Goal: Task Accomplishment & Management: Use online tool/utility

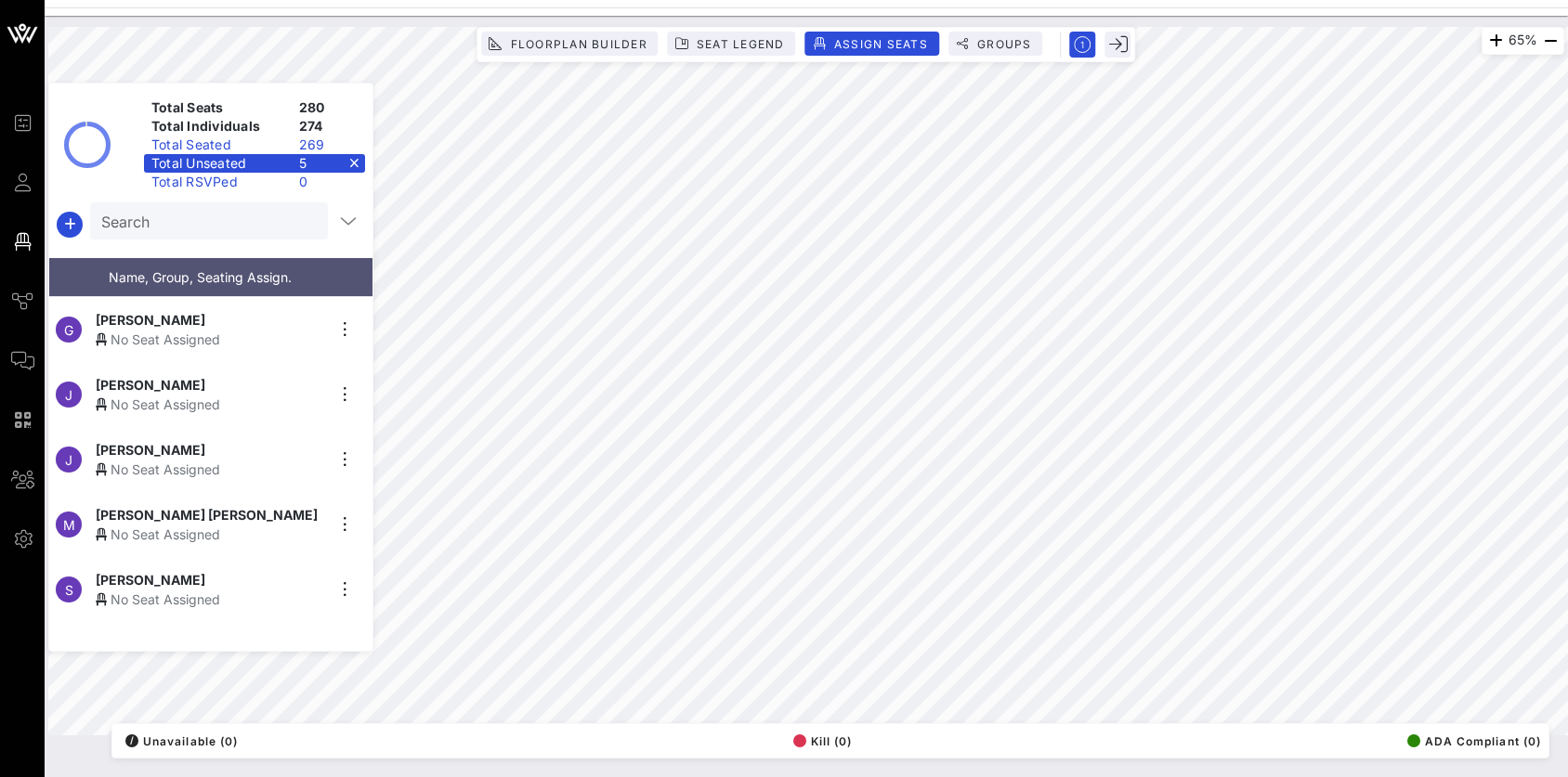
click at [355, 161] on div "Total Unseated 5" at bounding box center [255, 163] width 221 height 19
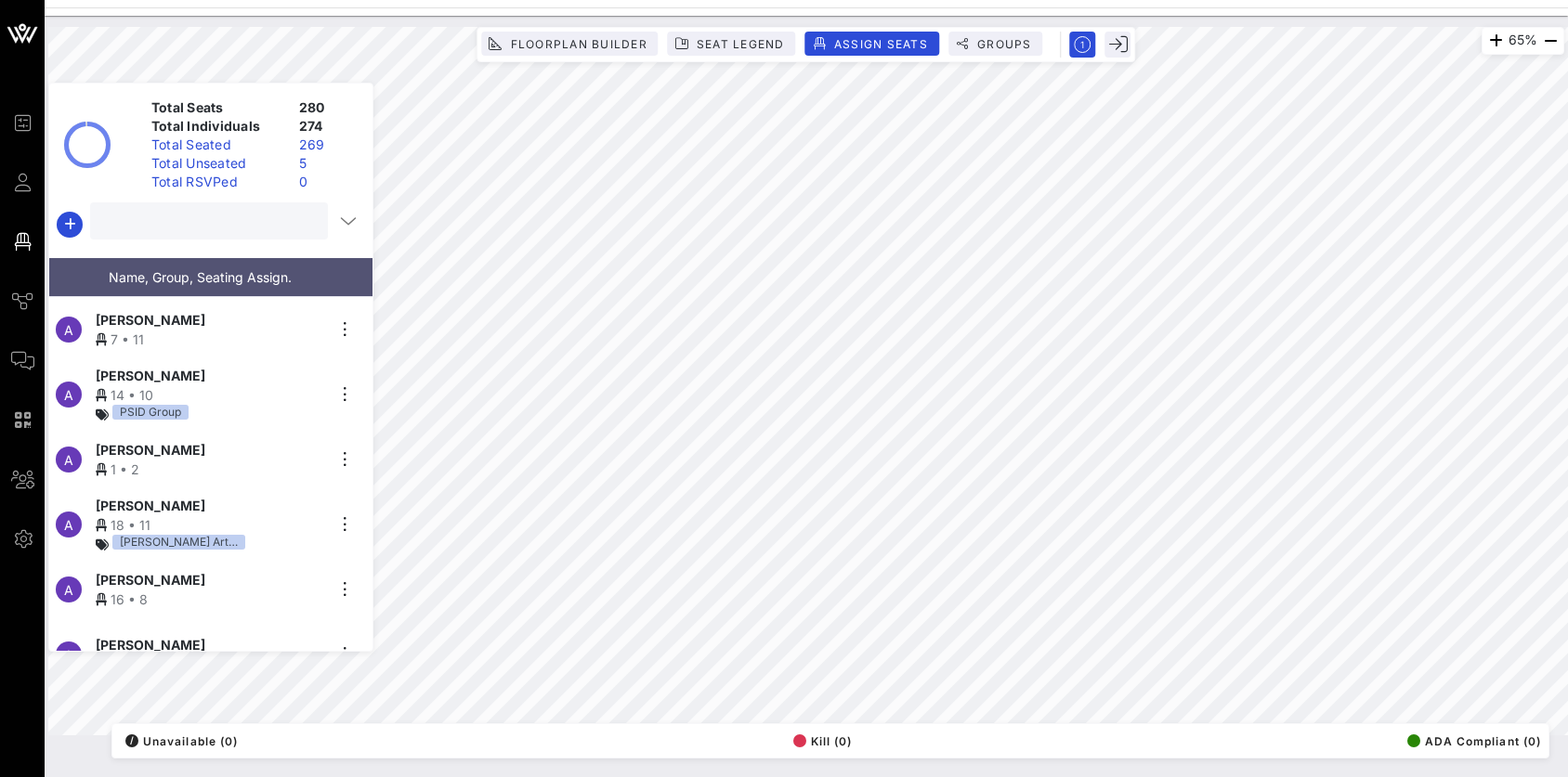
click at [216, 218] on input "text" at bounding box center [206, 222] width 212 height 25
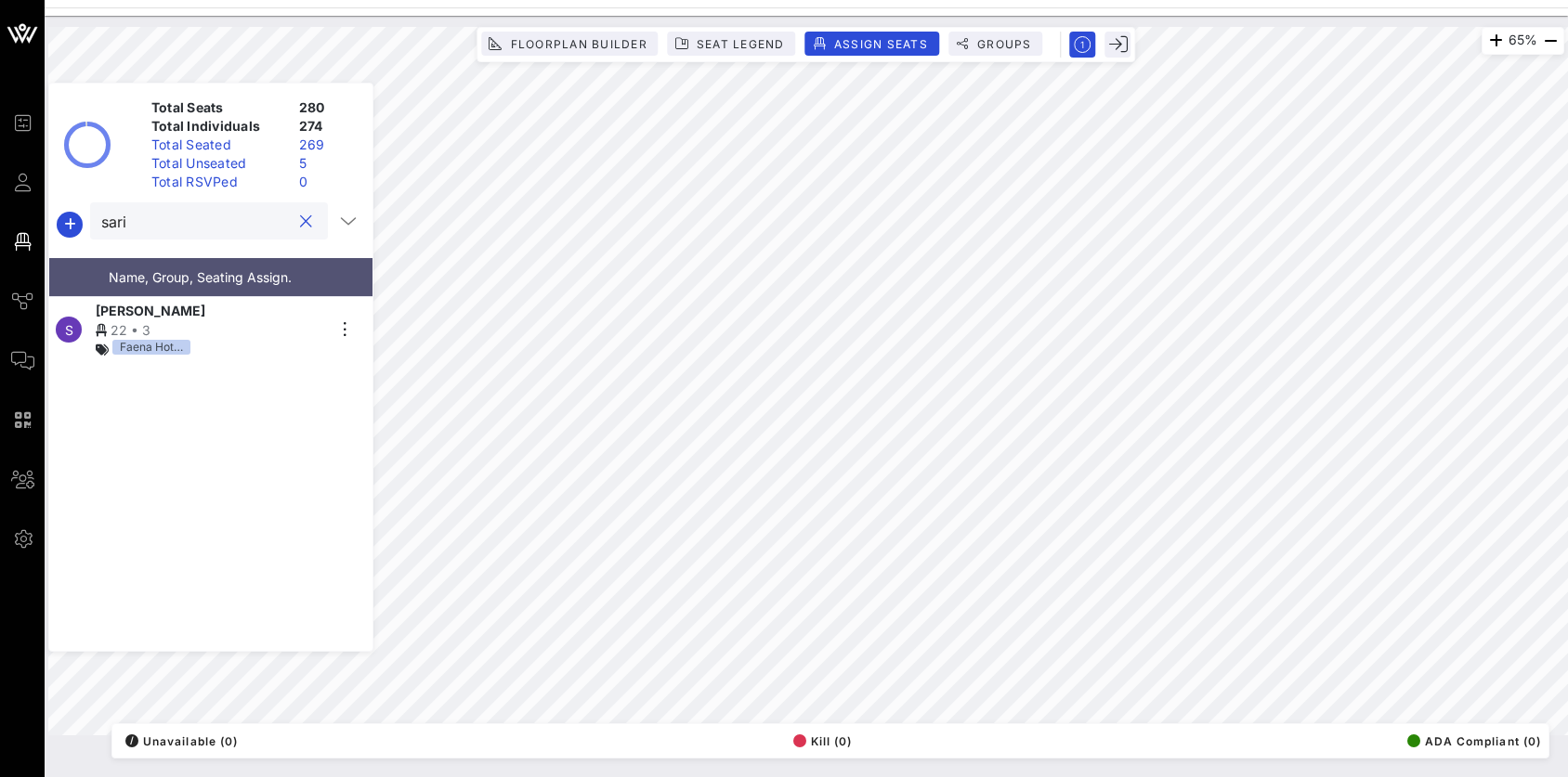
type input "sari"
click at [201, 309] on div "[PERSON_NAME]" at bounding box center [209, 310] width 228 height 20
click at [300, 219] on button "clear icon" at bounding box center [305, 223] width 12 height 19
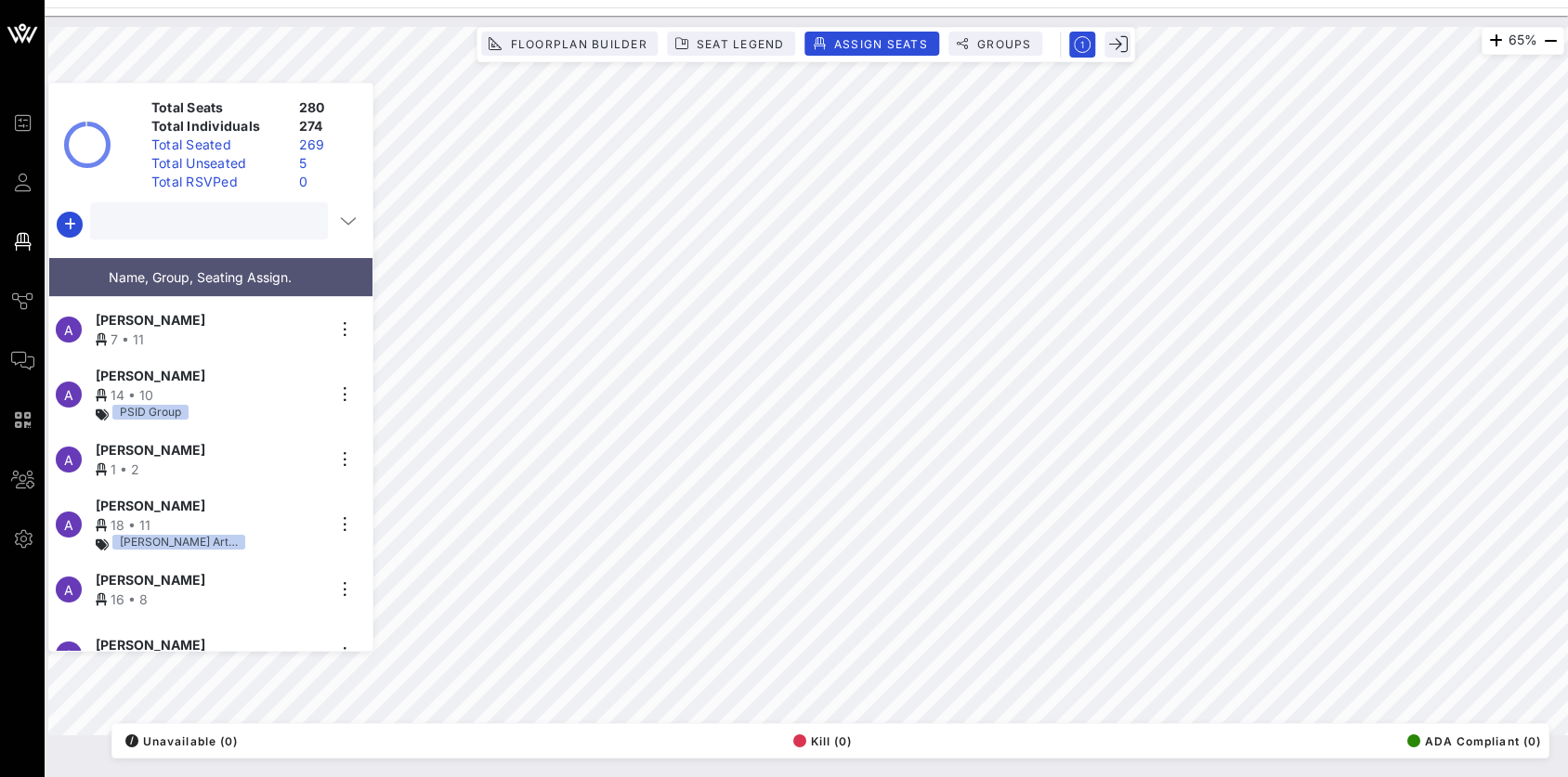
click at [166, 226] on input "text" at bounding box center [206, 222] width 212 height 25
type input "d"
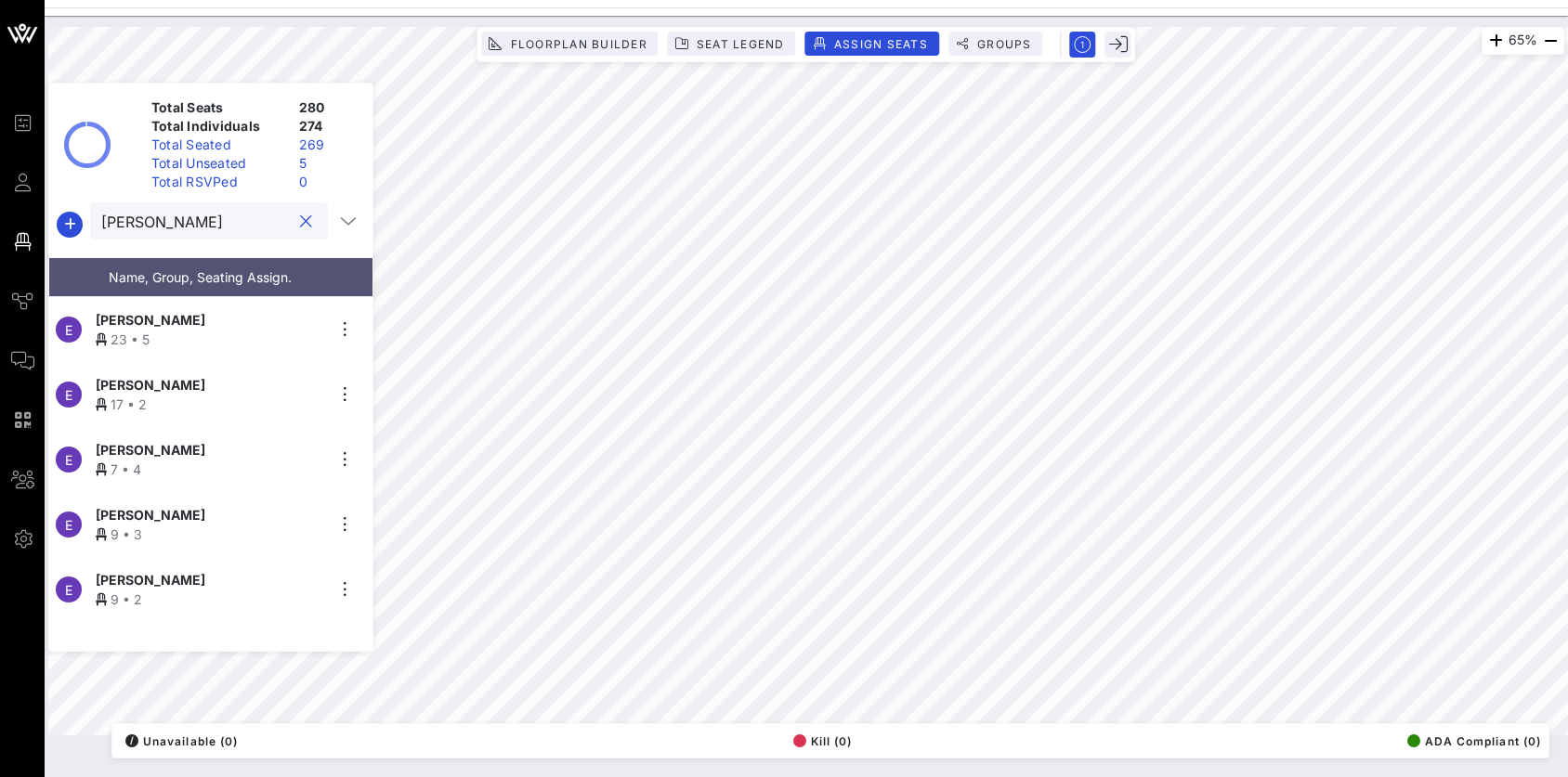
click at [162, 505] on span "[PERSON_NAME]" at bounding box center [150, 515] width 109 height 20
click at [176, 574] on span "[PERSON_NAME]" at bounding box center [150, 580] width 109 height 20
click at [181, 524] on div "9 • 3" at bounding box center [209, 534] width 228 height 20
click at [181, 589] on div "9 • 2" at bounding box center [209, 599] width 228 height 20
click at [183, 452] on span "[PERSON_NAME]" at bounding box center [150, 450] width 109 height 20
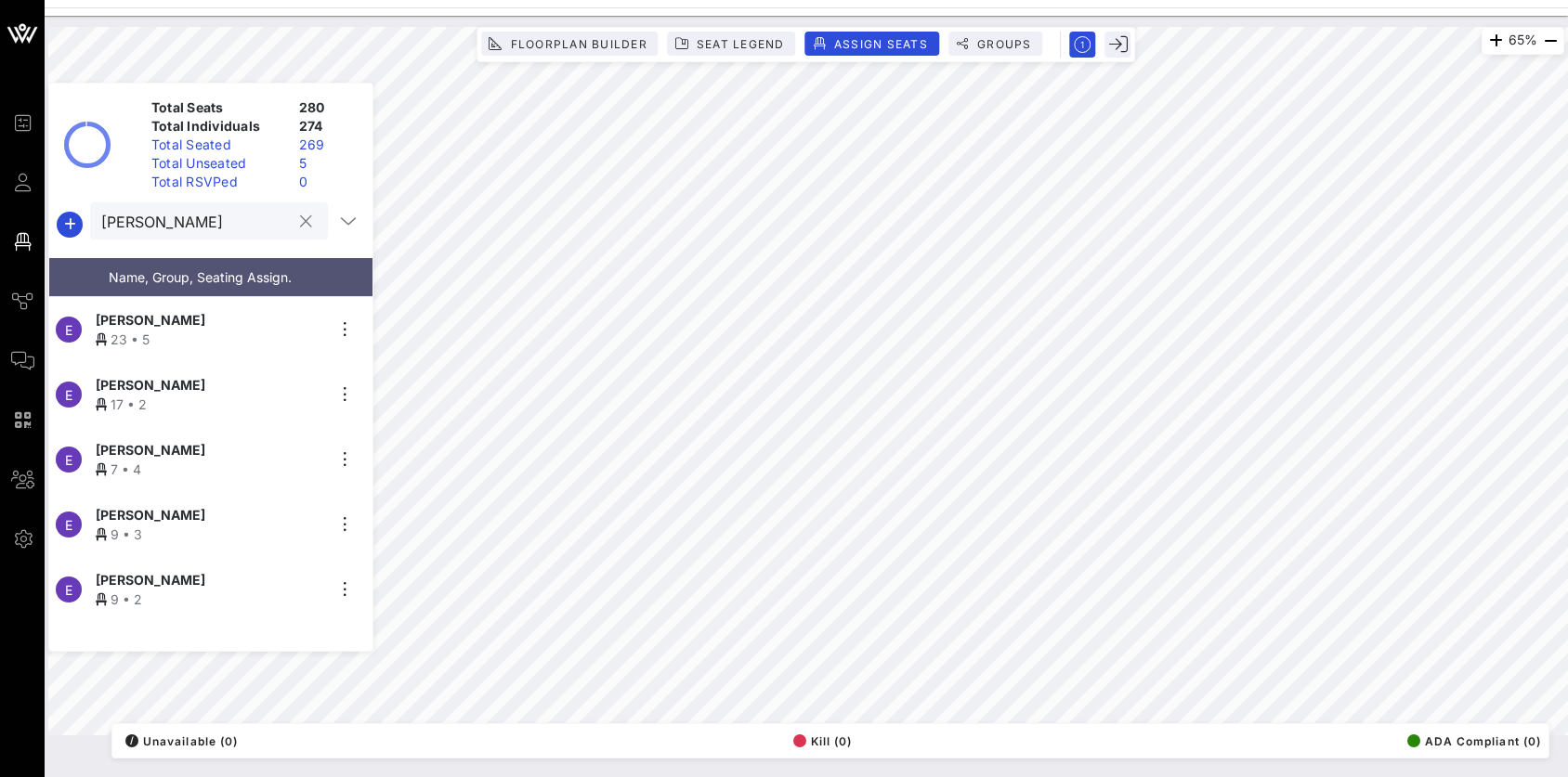
click at [267, 204] on div "[PERSON_NAME]" at bounding box center [195, 221] width 190 height 37
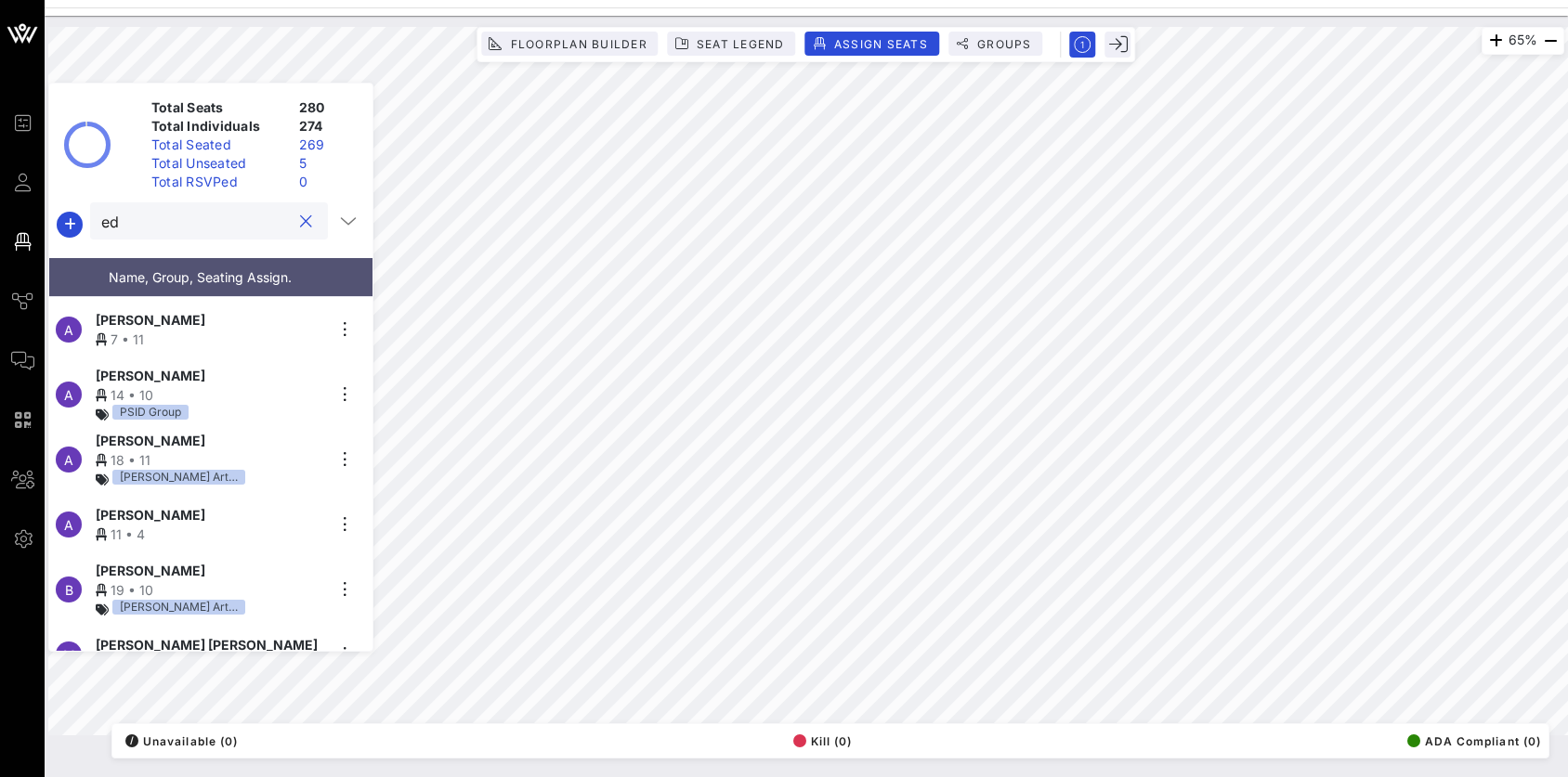
type input "e"
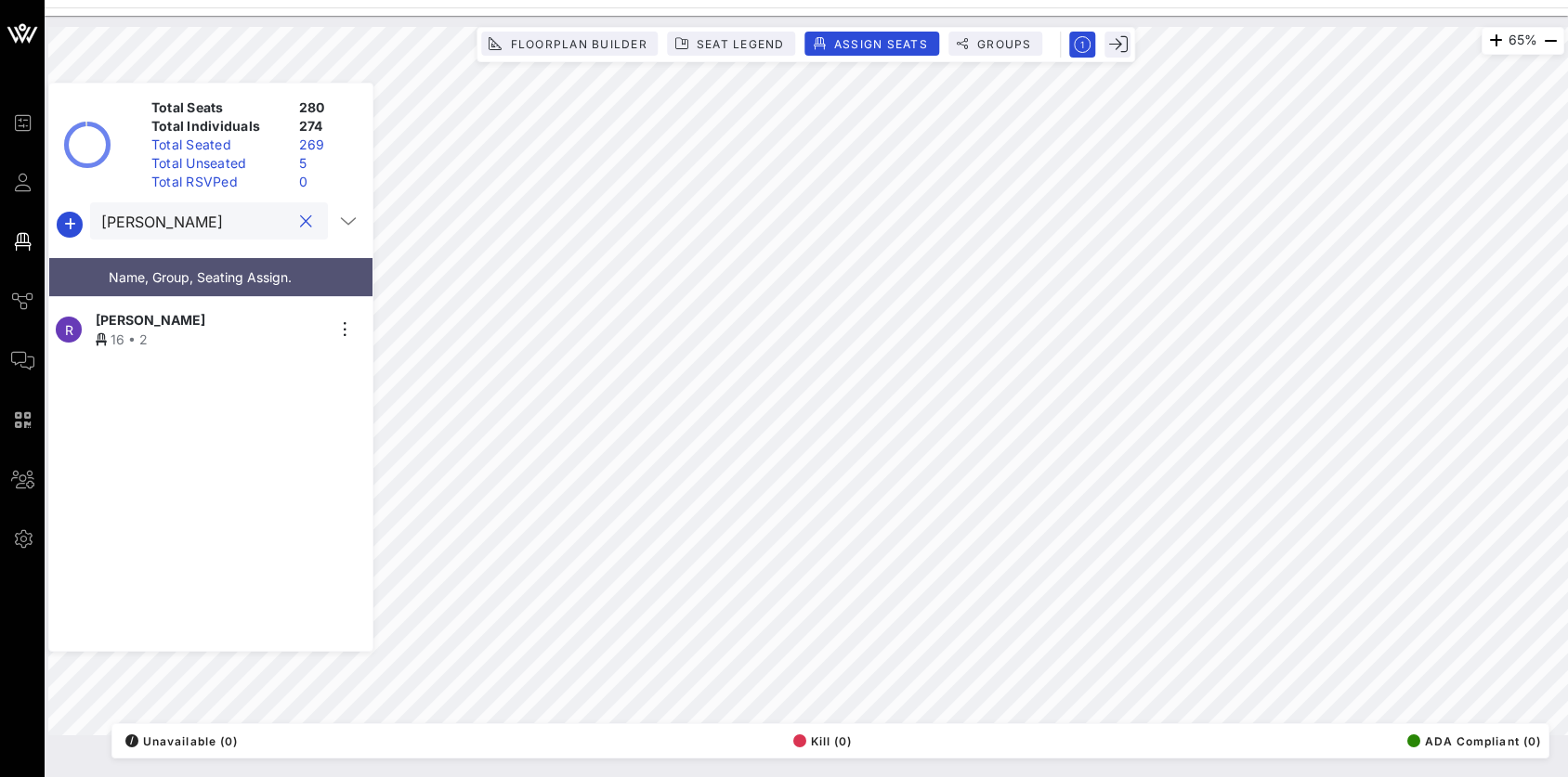
type input "[PERSON_NAME]"
click at [239, 316] on div "[PERSON_NAME]" at bounding box center [209, 320] width 228 height 20
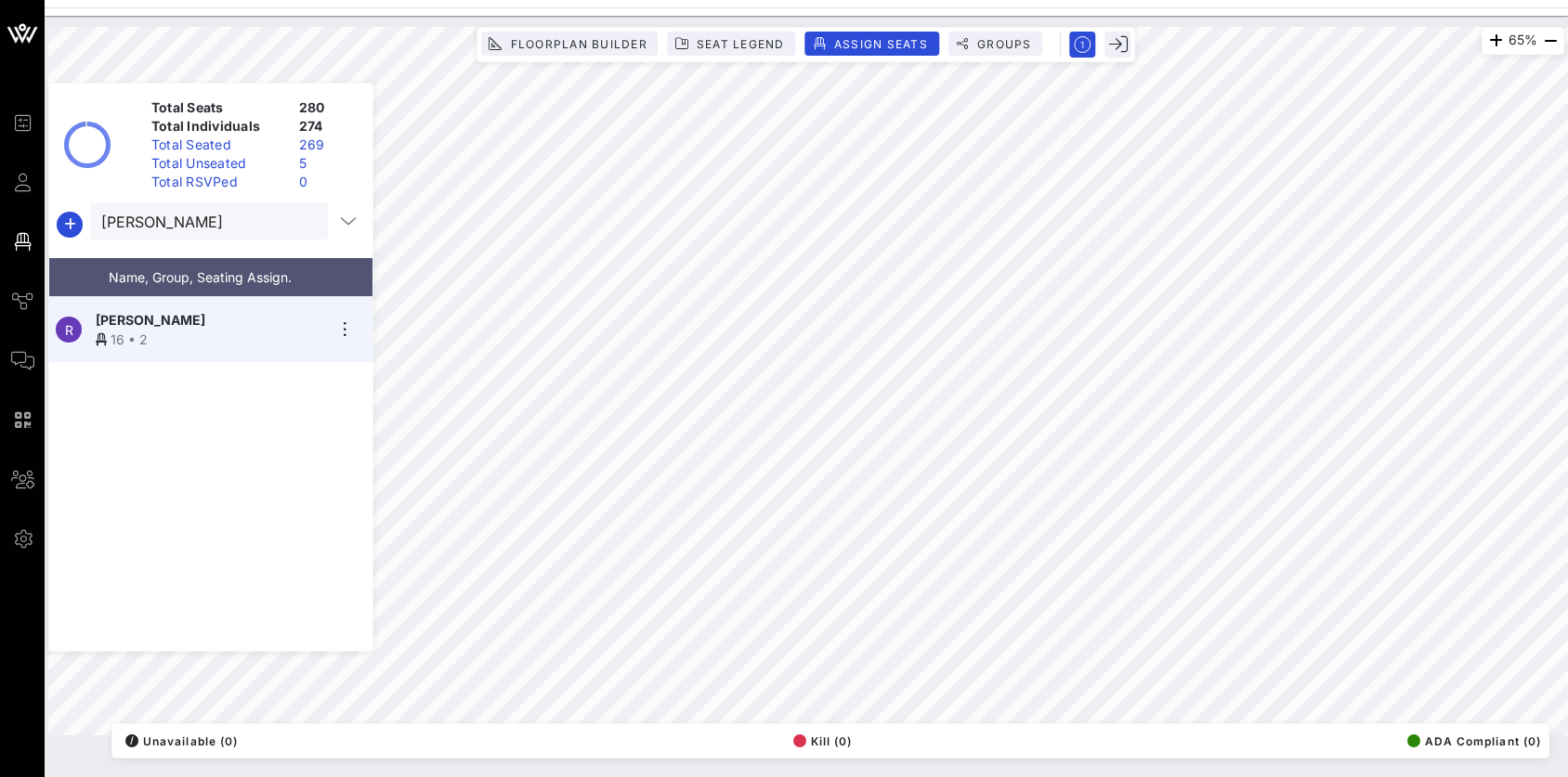
click at [300, 225] on button "clear icon" at bounding box center [305, 223] width 12 height 19
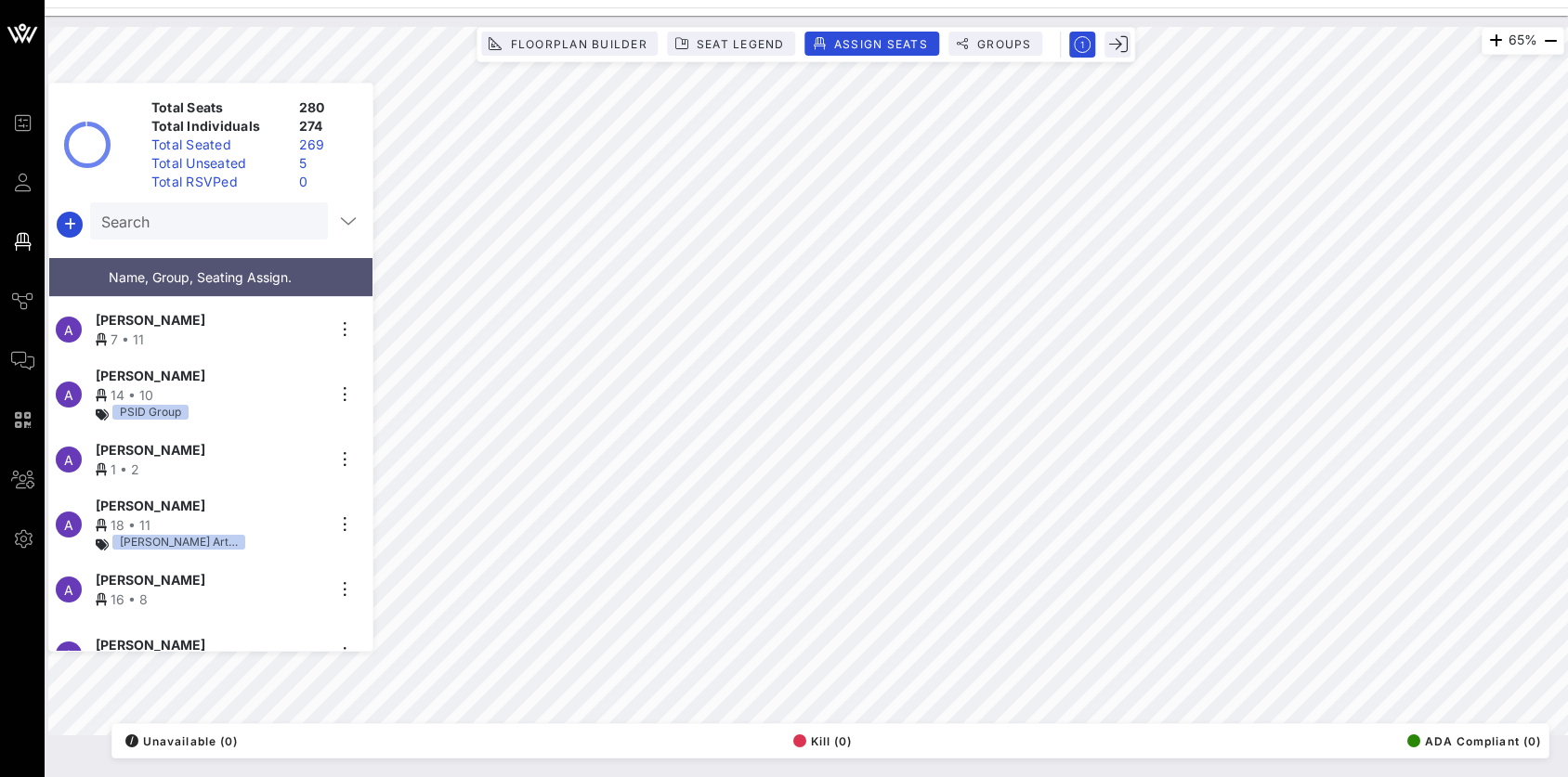
click at [225, 216] on input "Search" at bounding box center [206, 222] width 212 height 25
type input "psid"
click at [300, 226] on button "clear icon" at bounding box center [305, 223] width 12 height 19
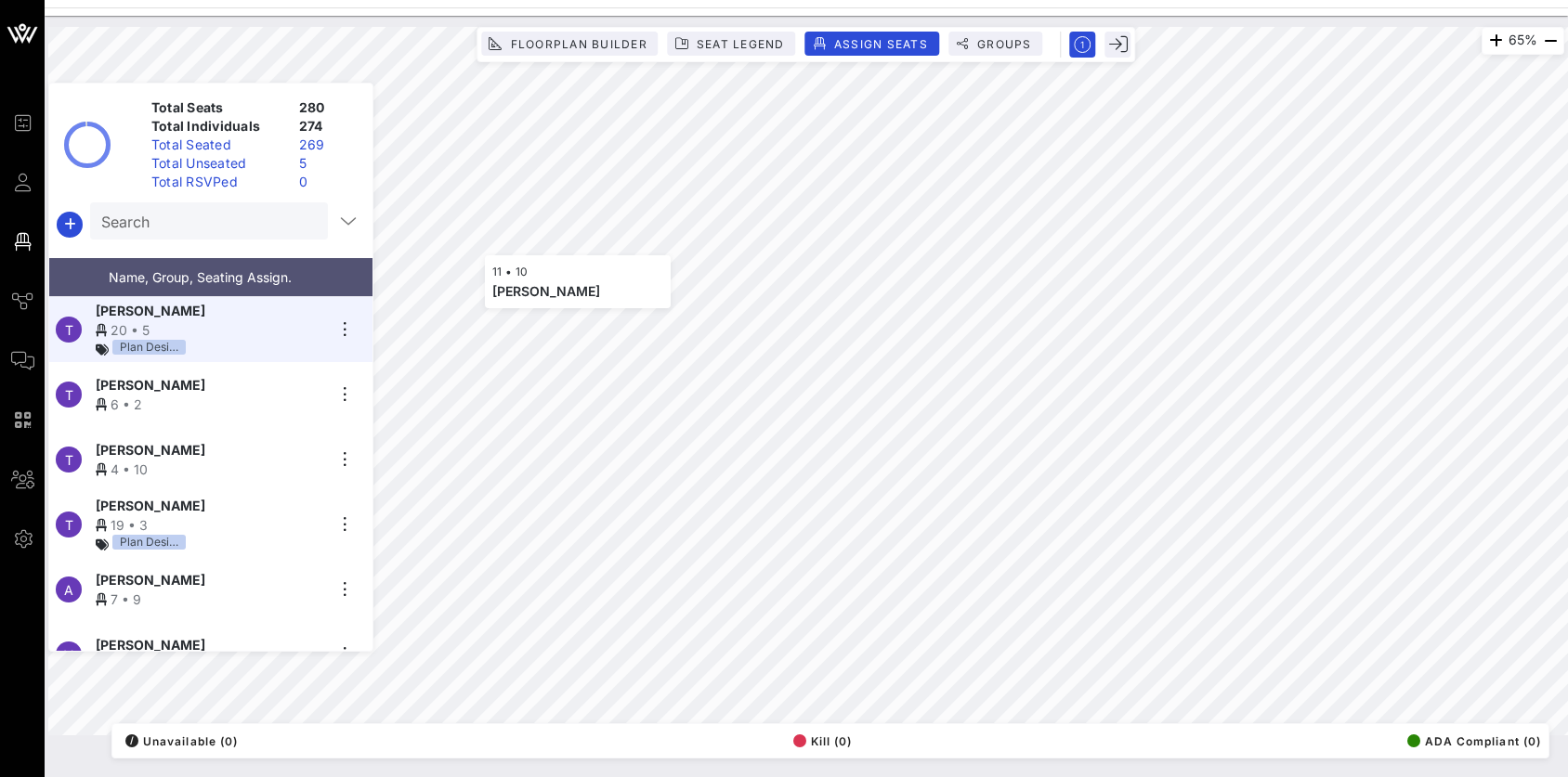
scroll to position [1626, 0]
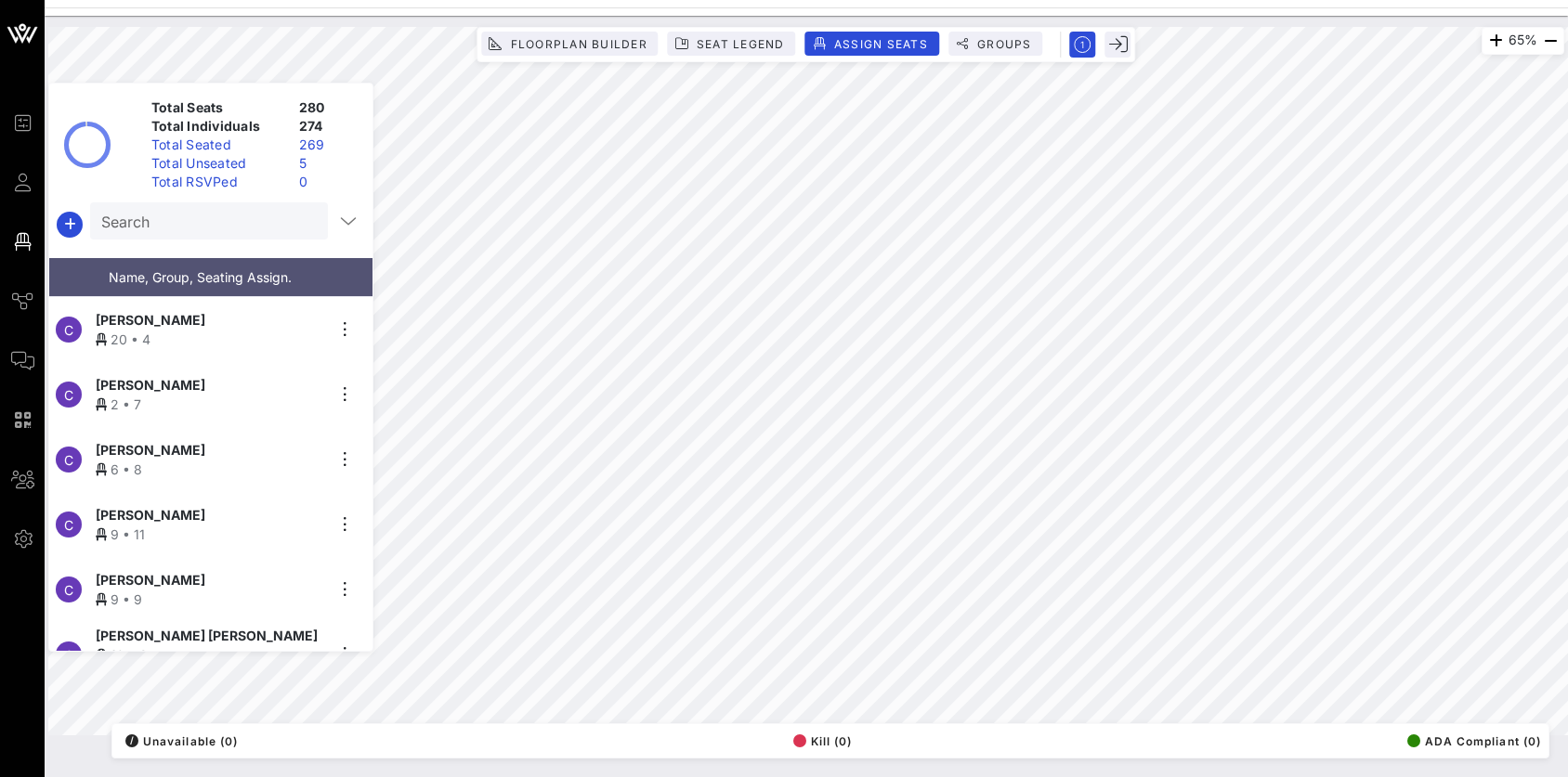
click at [257, 160] on div "Total Unseated" at bounding box center [218, 163] width 148 height 19
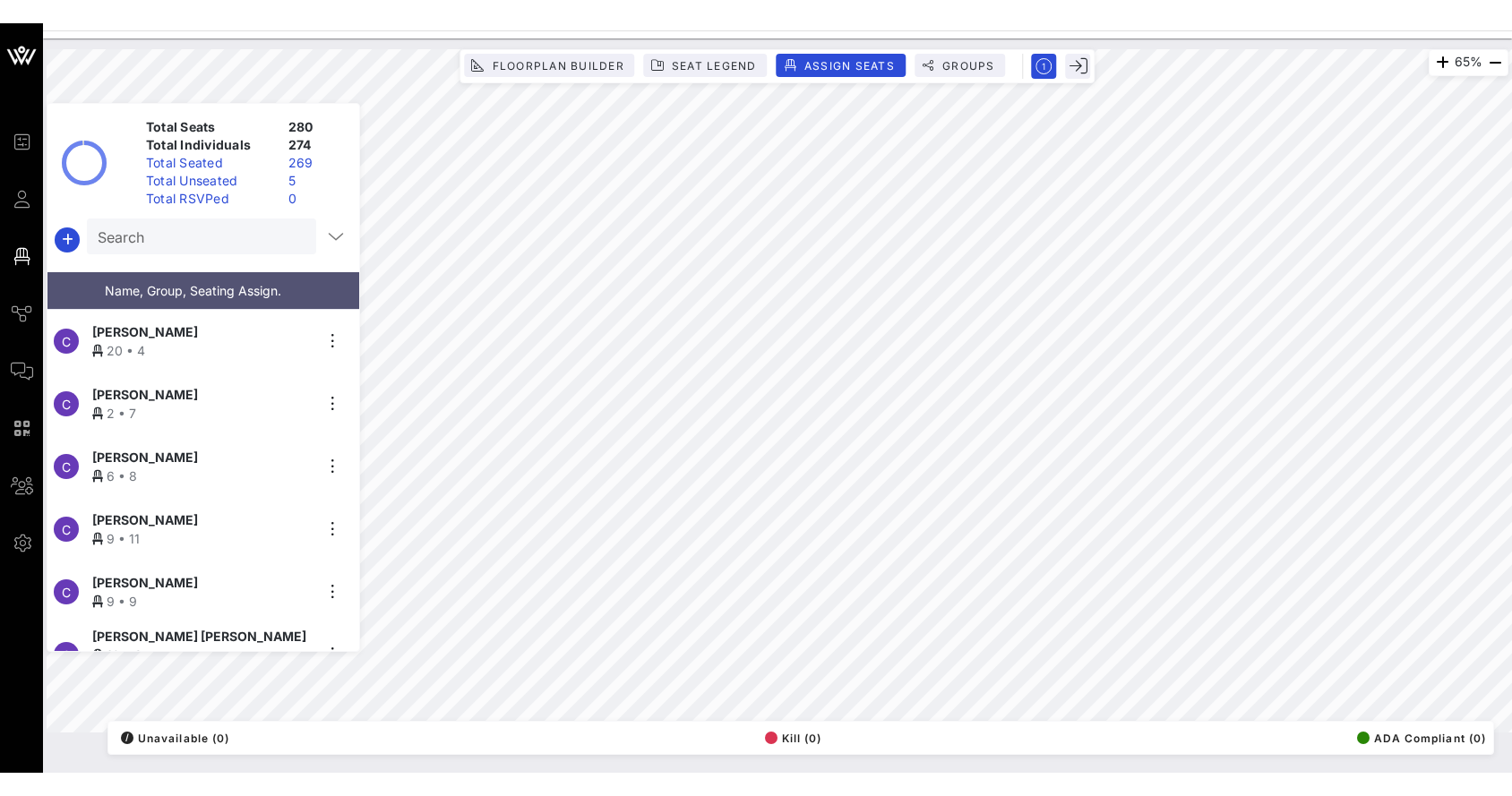
scroll to position [0, 0]
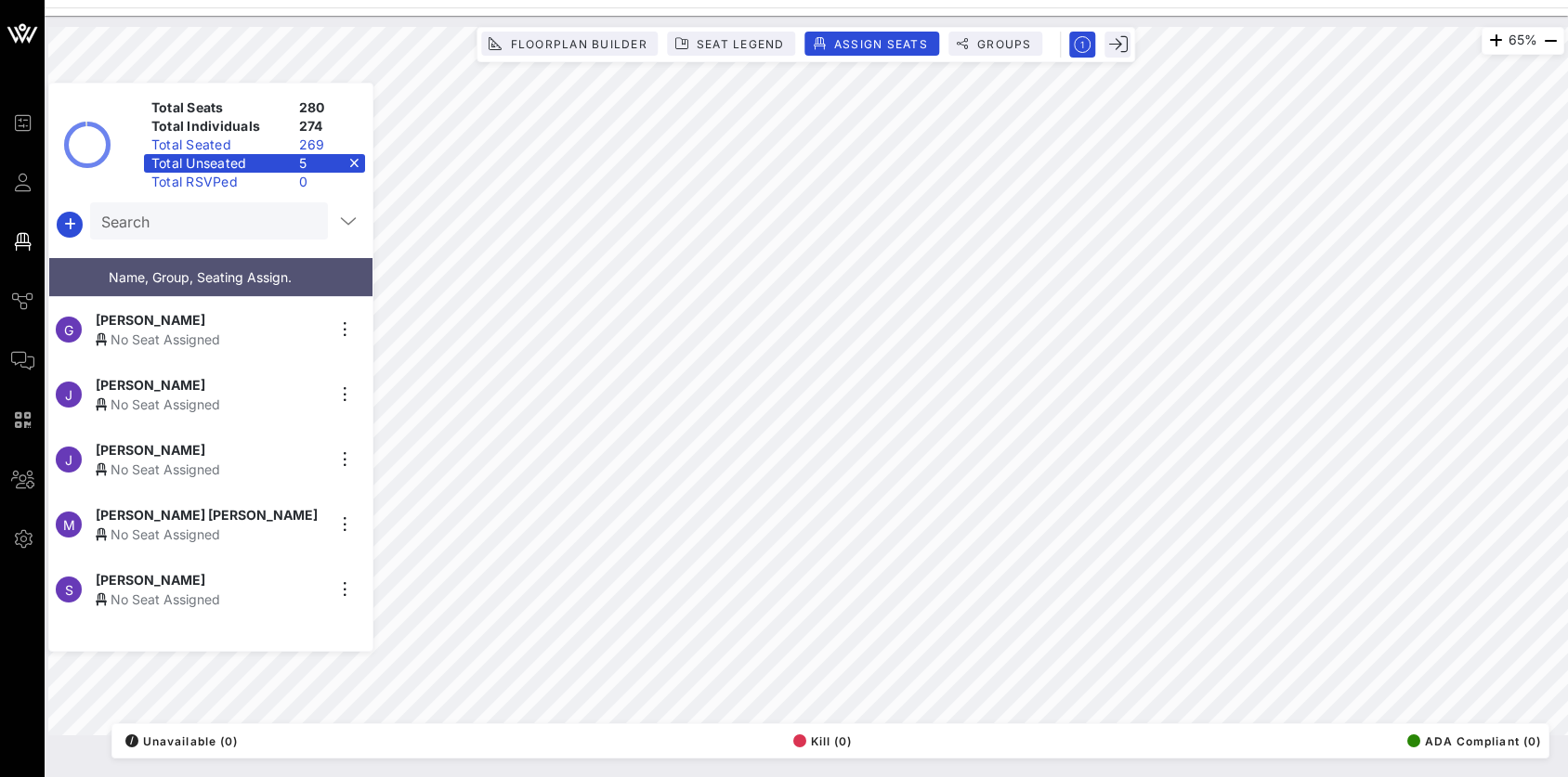
click at [351, 163] on div "Total Unseated 5" at bounding box center [255, 163] width 221 height 19
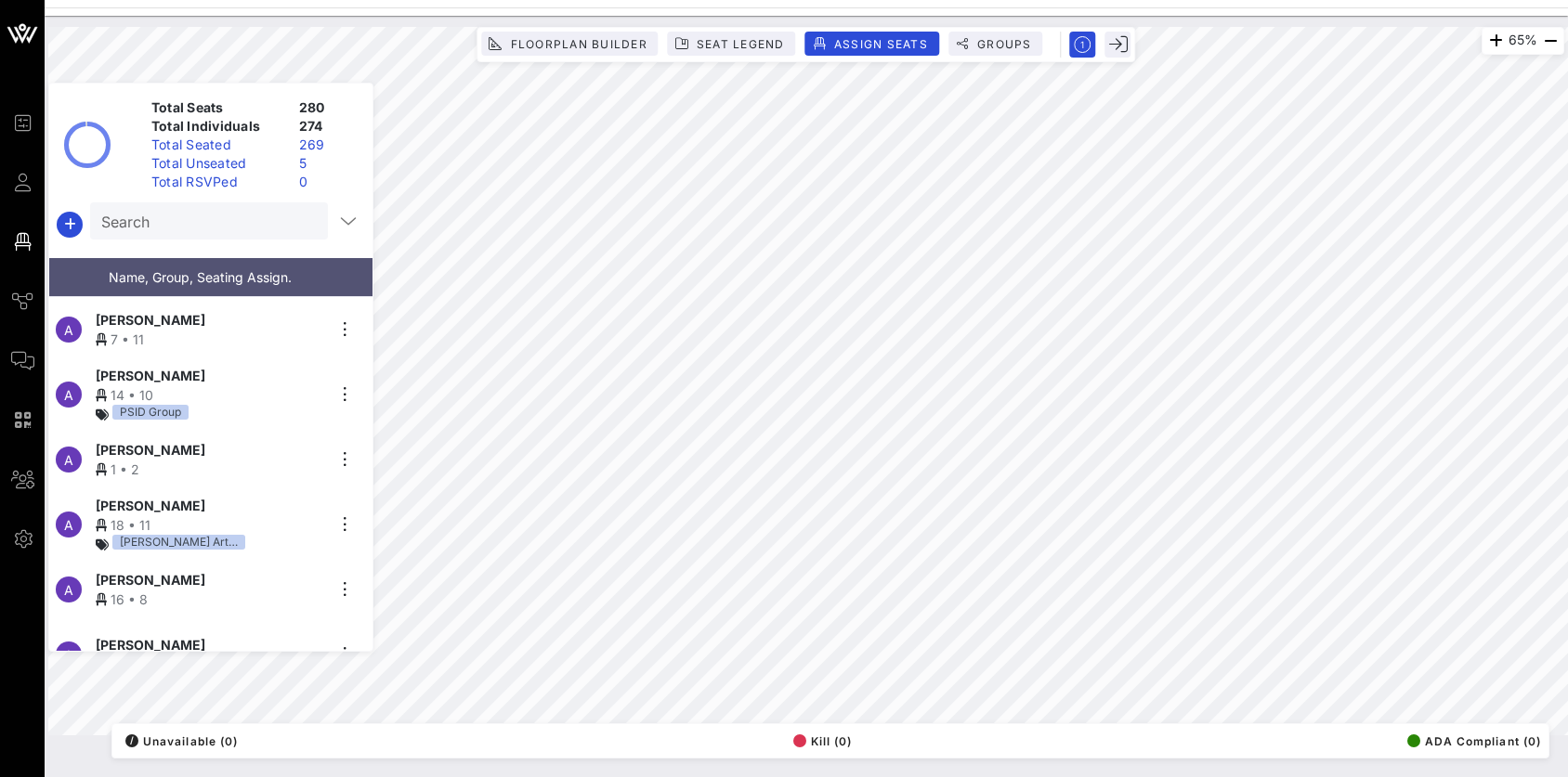
click at [273, 146] on div "Total Seated" at bounding box center [218, 145] width 148 height 19
click at [265, 160] on div "Total Unseated" at bounding box center [218, 163] width 148 height 19
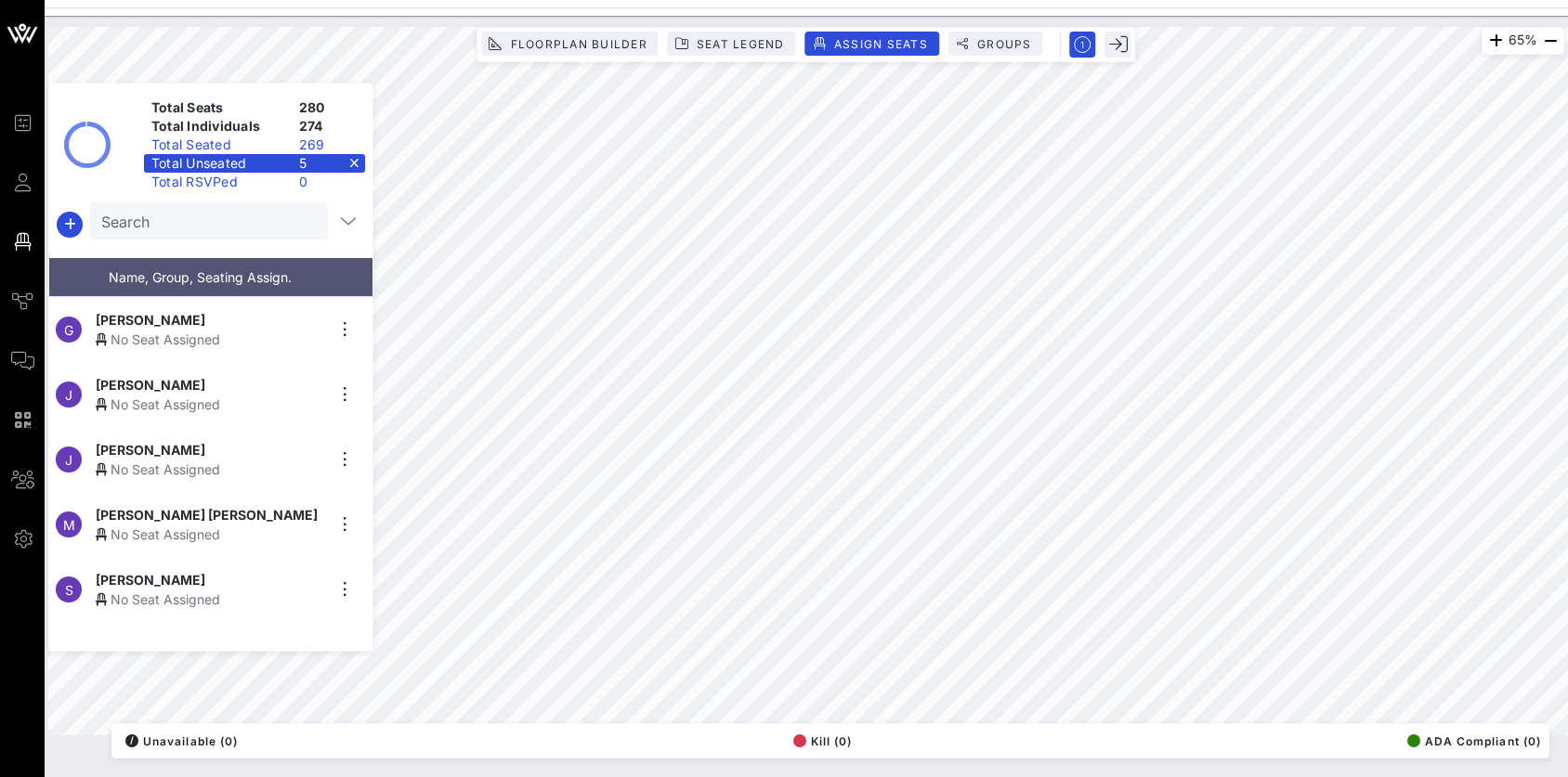
click at [354, 165] on div "Total Unseated 5" at bounding box center [255, 163] width 221 height 19
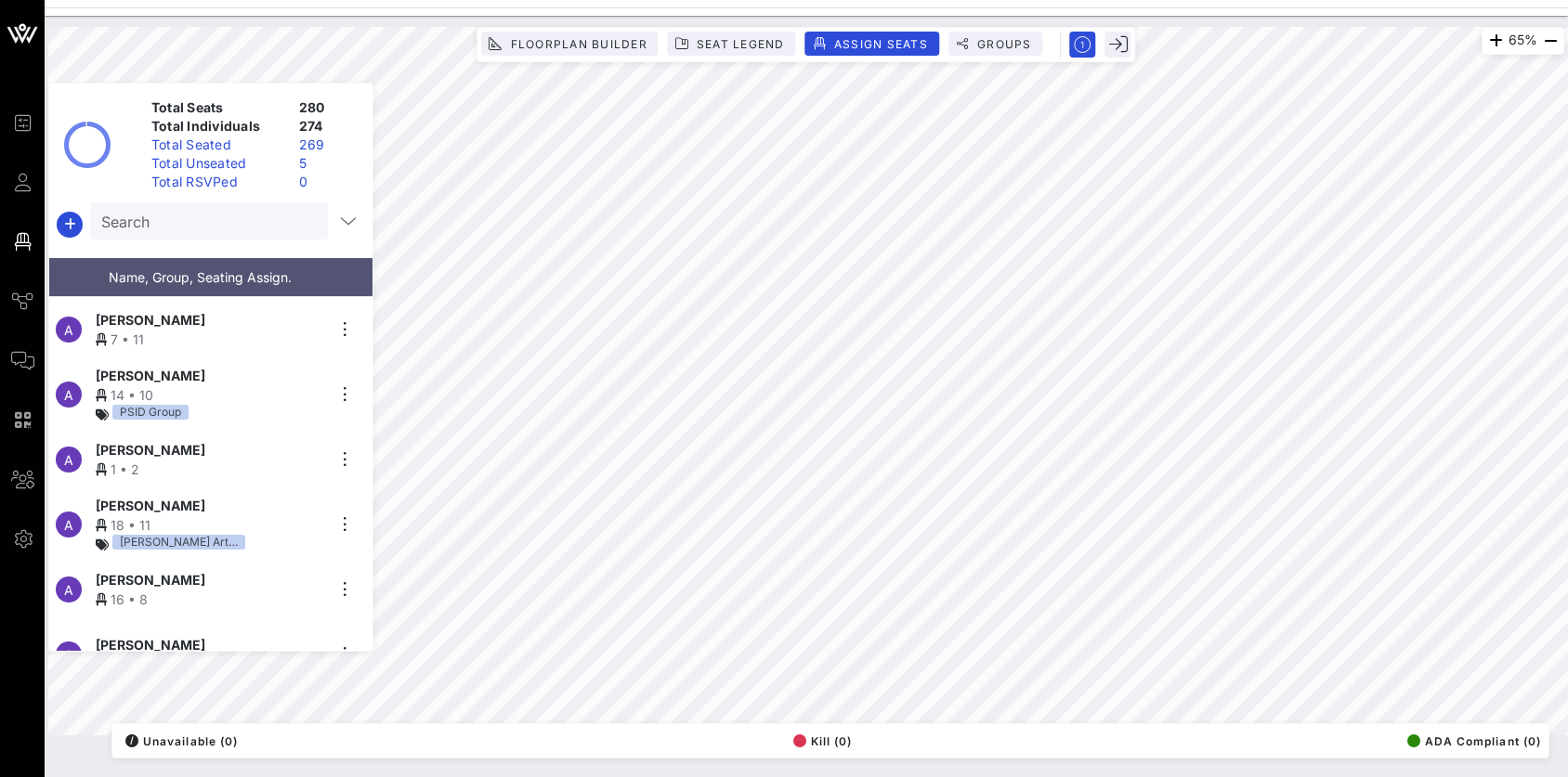
click at [228, 163] on div "Total Unseated" at bounding box center [218, 163] width 148 height 19
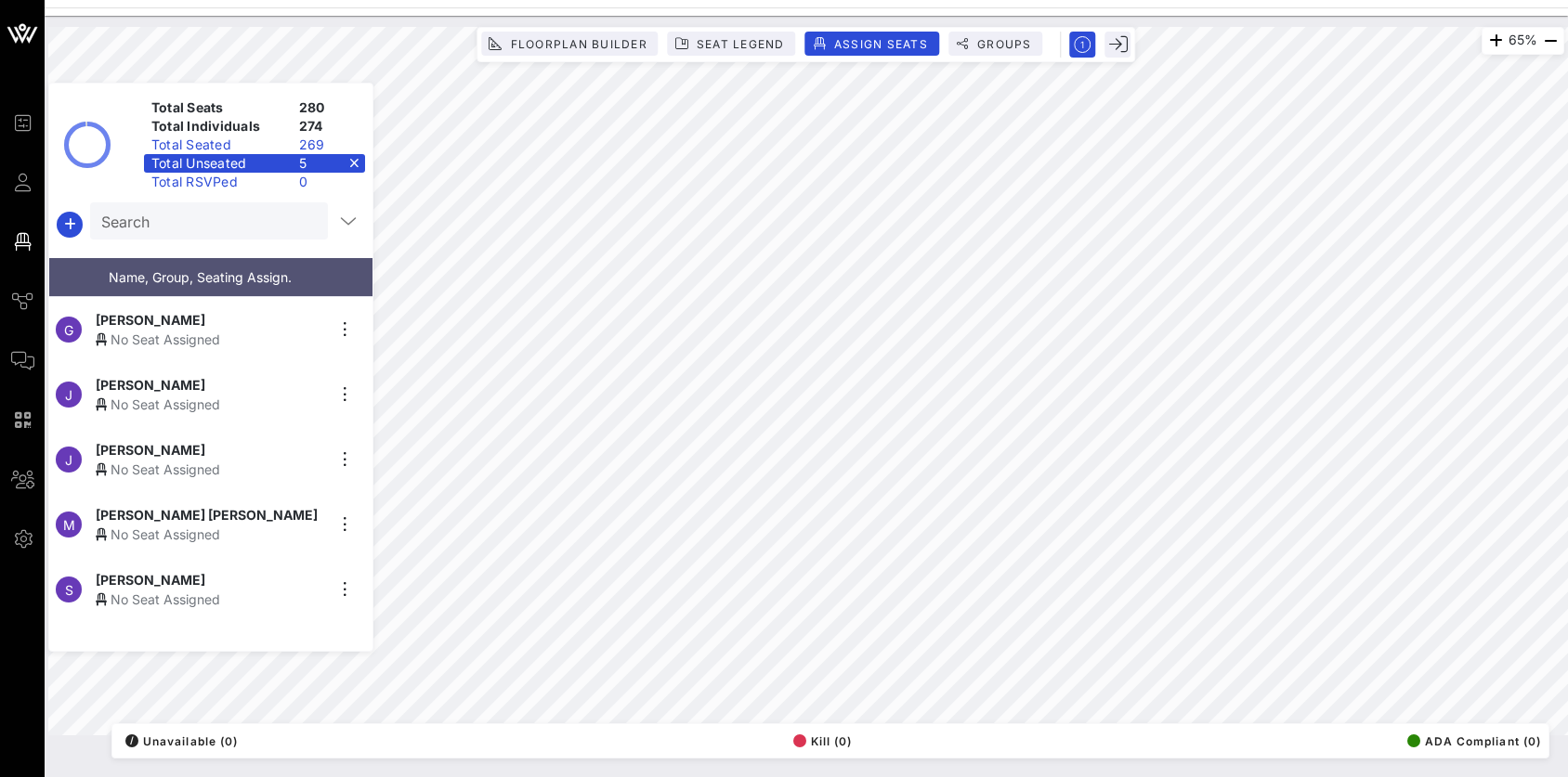
click at [204, 349] on div "G [PERSON_NAME] No Seat Assigned" at bounding box center [203, 329] width 308 height 65
